Goal: Information Seeking & Learning: Understand process/instructions

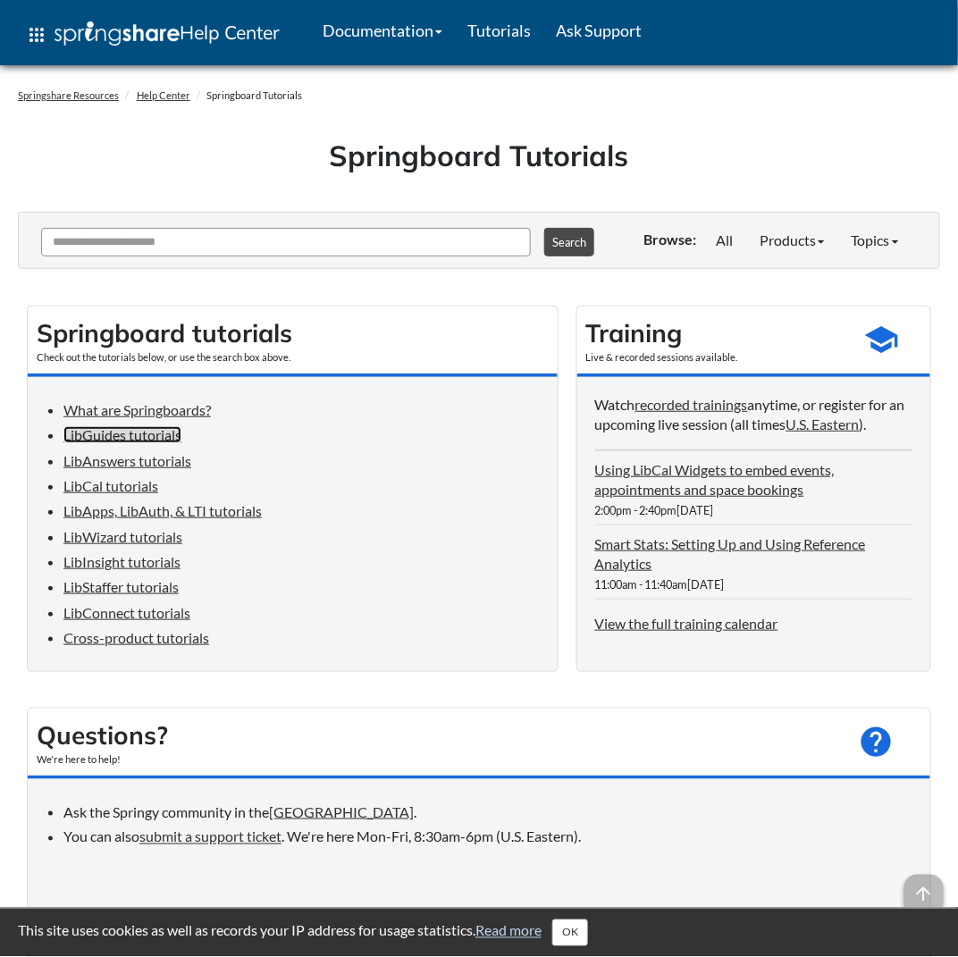
click at [144, 437] on link "LibGuides tutorials" at bounding box center [122, 434] width 118 height 17
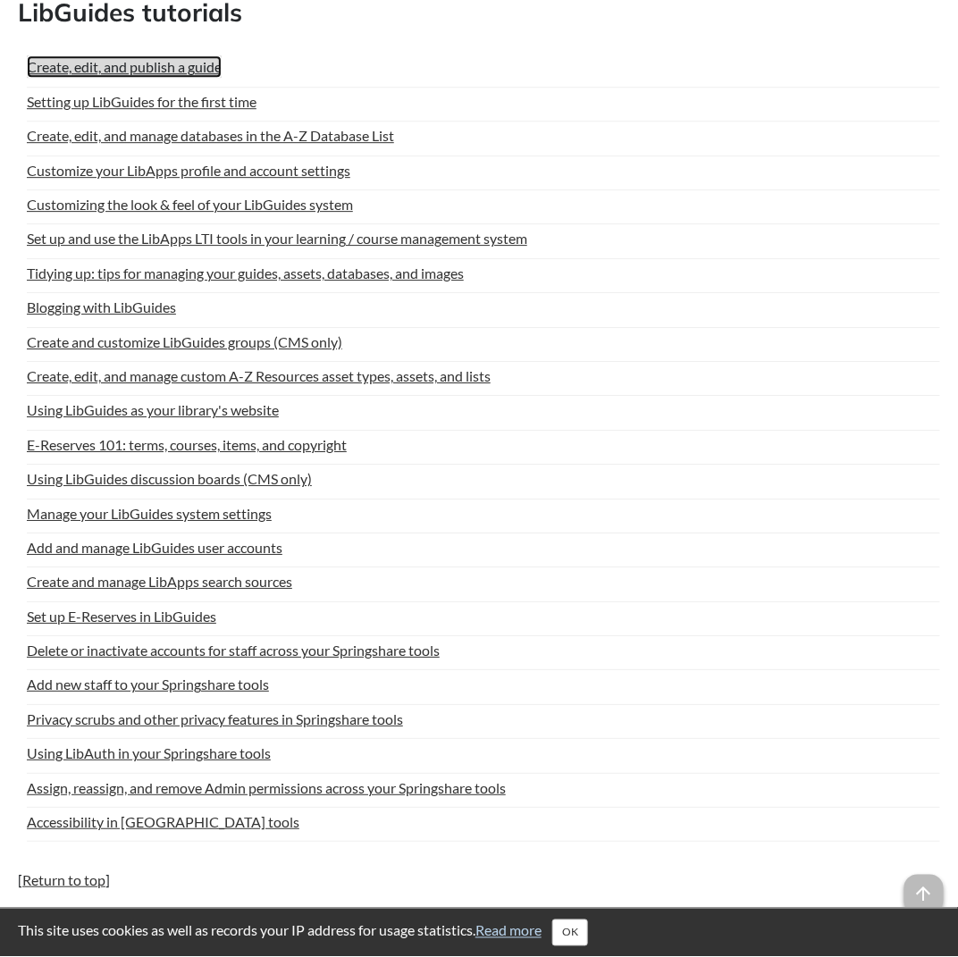
click at [175, 69] on link "Create, edit, and publish a guide" at bounding box center [124, 66] width 195 height 22
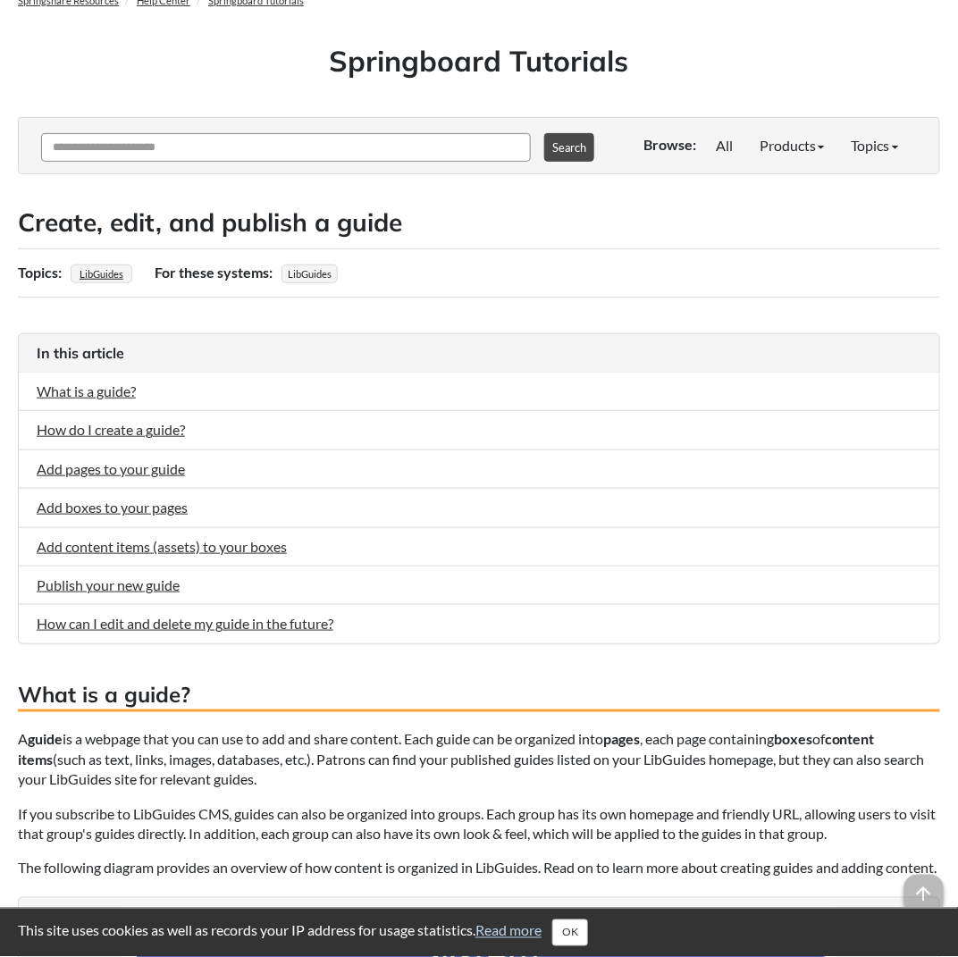
scroll to position [179, 0]
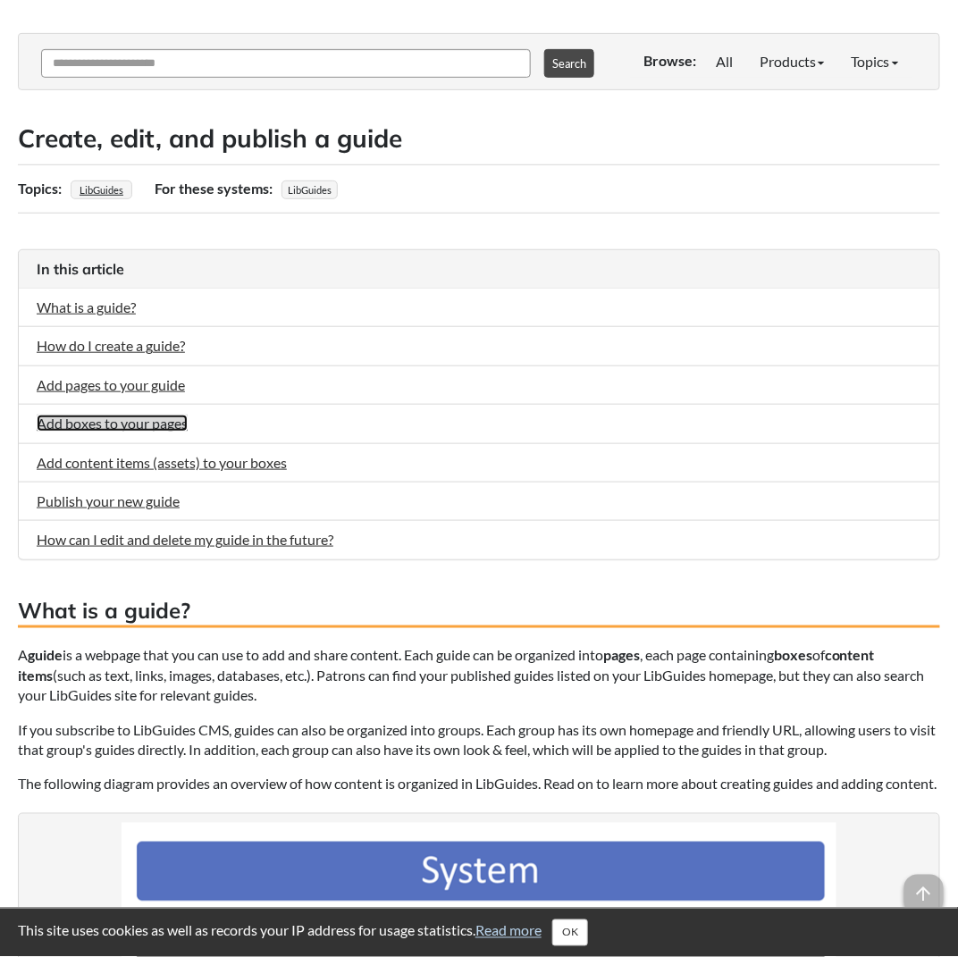
click at [137, 420] on link "Add boxes to your pages" at bounding box center [112, 423] width 151 height 17
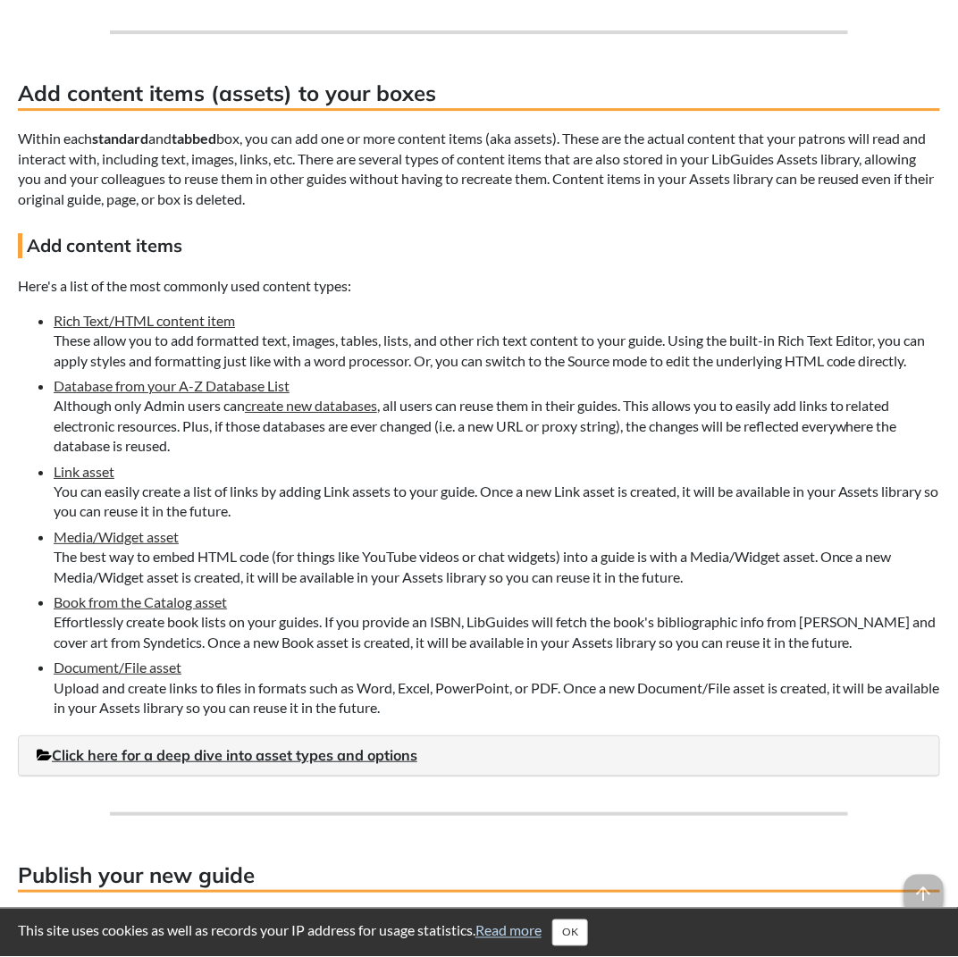
scroll to position [3132, 0]
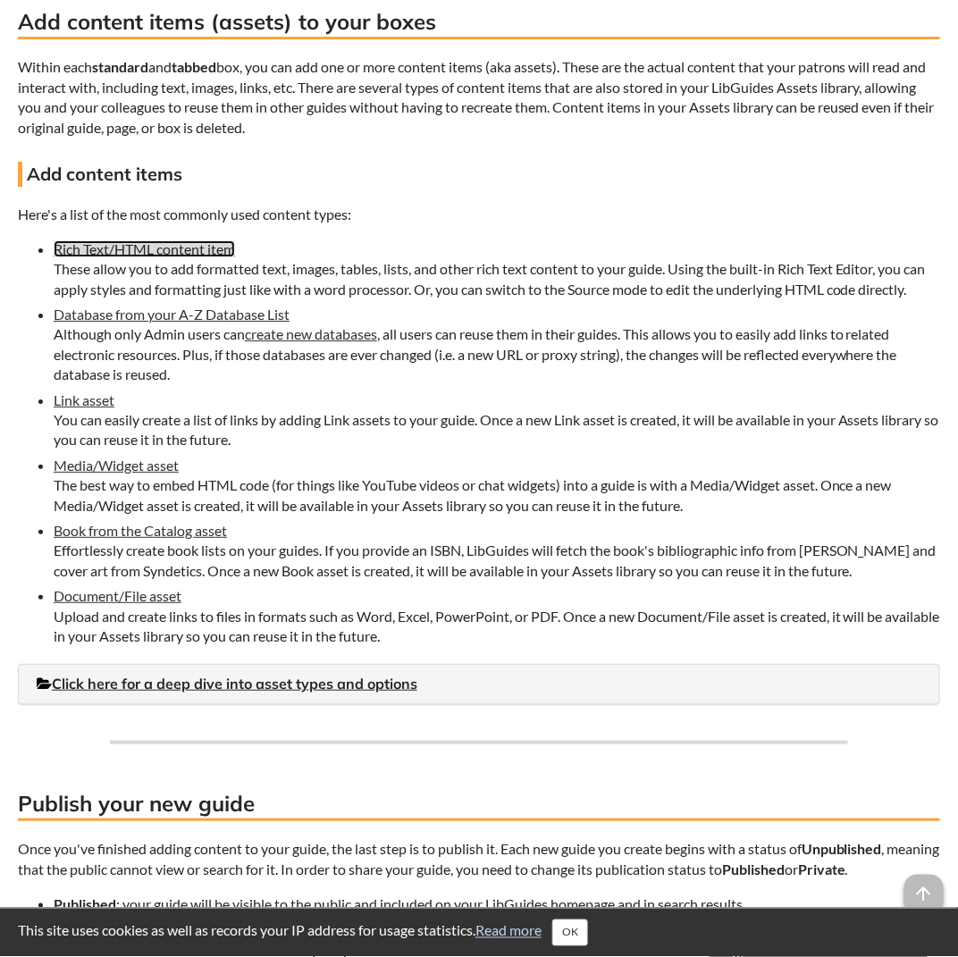
click at [195, 257] on link "Rich Text/HTML content item" at bounding box center [144, 248] width 181 height 17
